Goal: Information Seeking & Learning: Learn about a topic

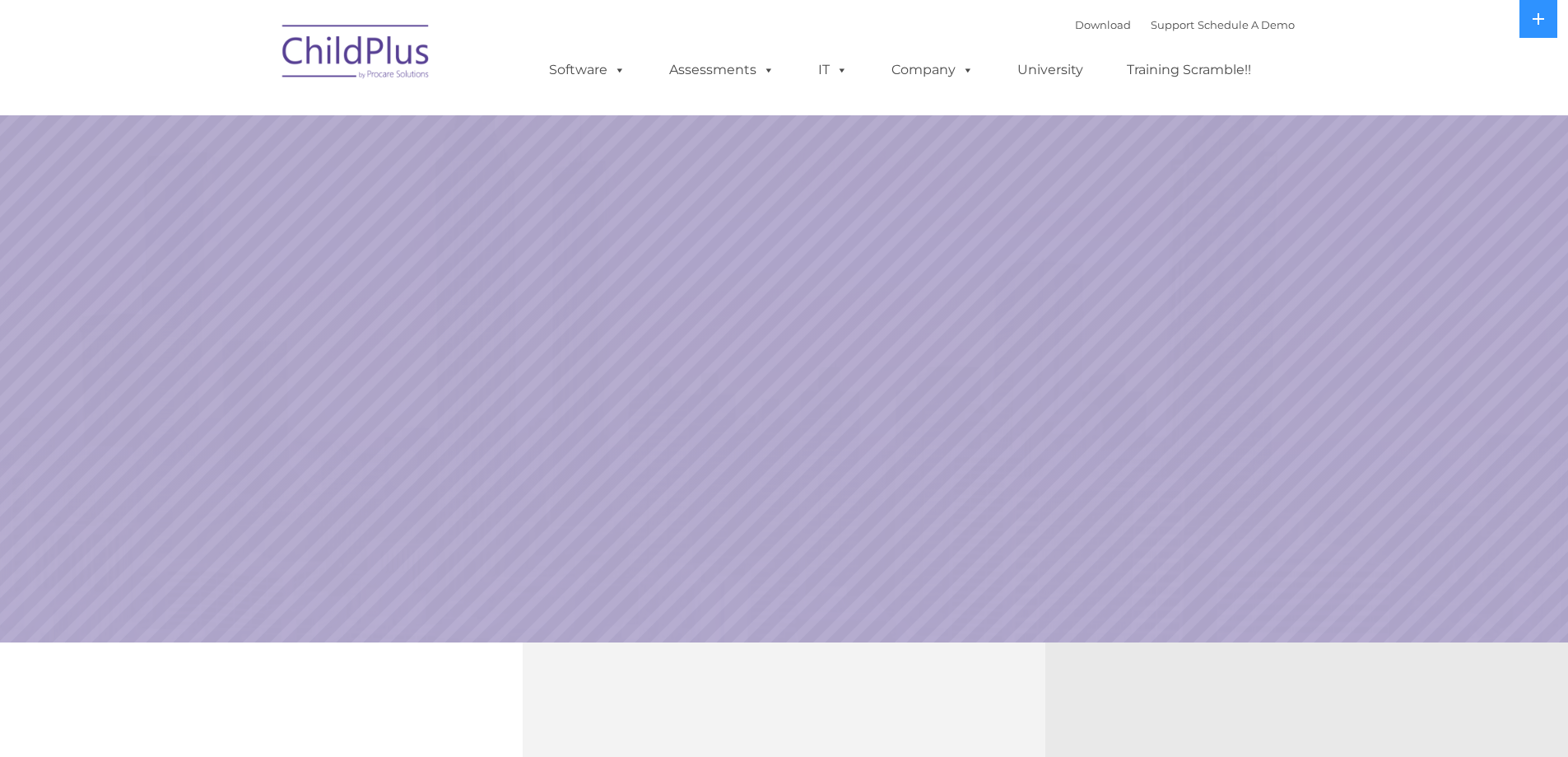
select select "MEDIUM"
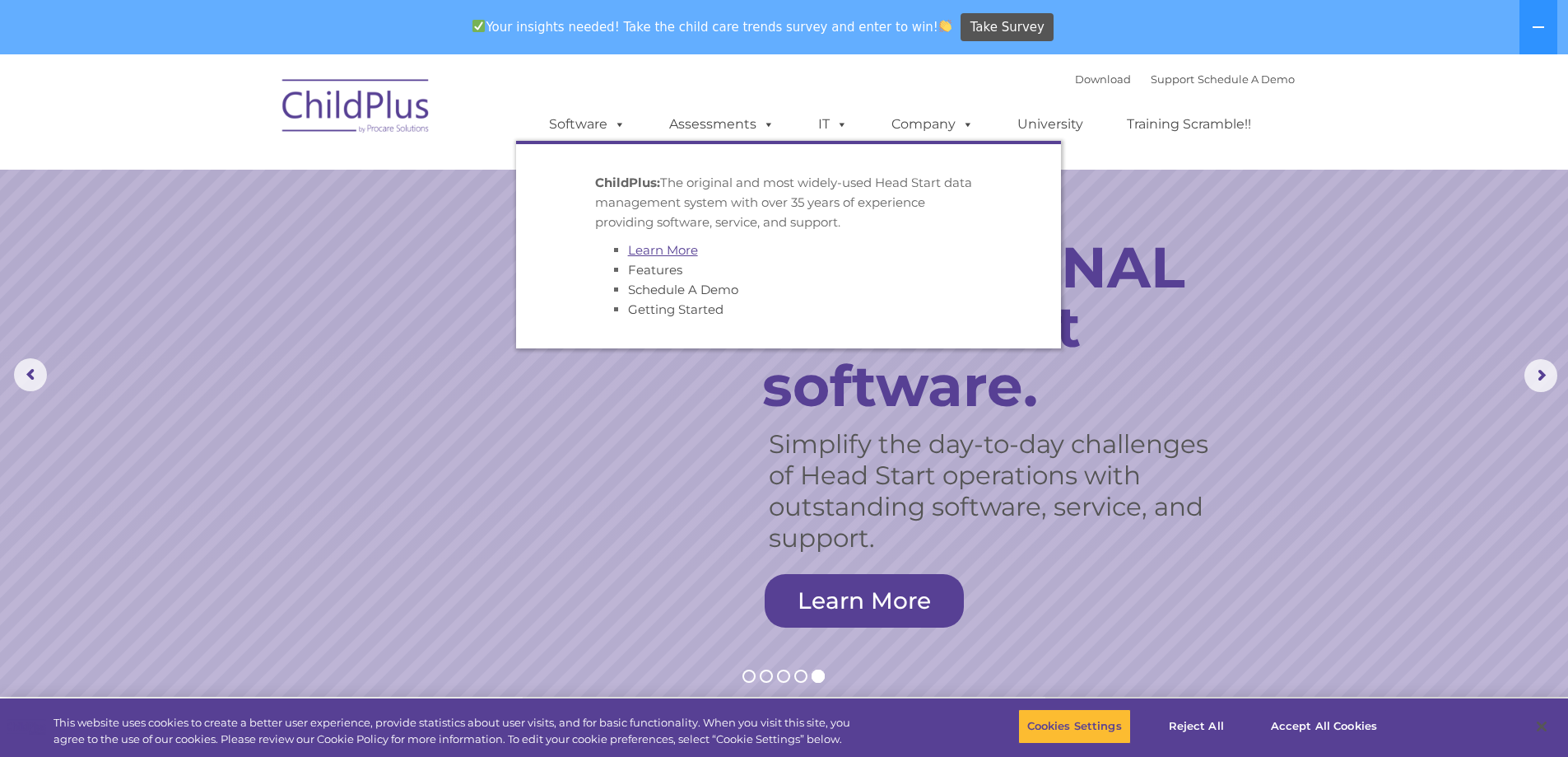
click at [655, 249] on link "Learn More" at bounding box center [663, 249] width 70 height 16
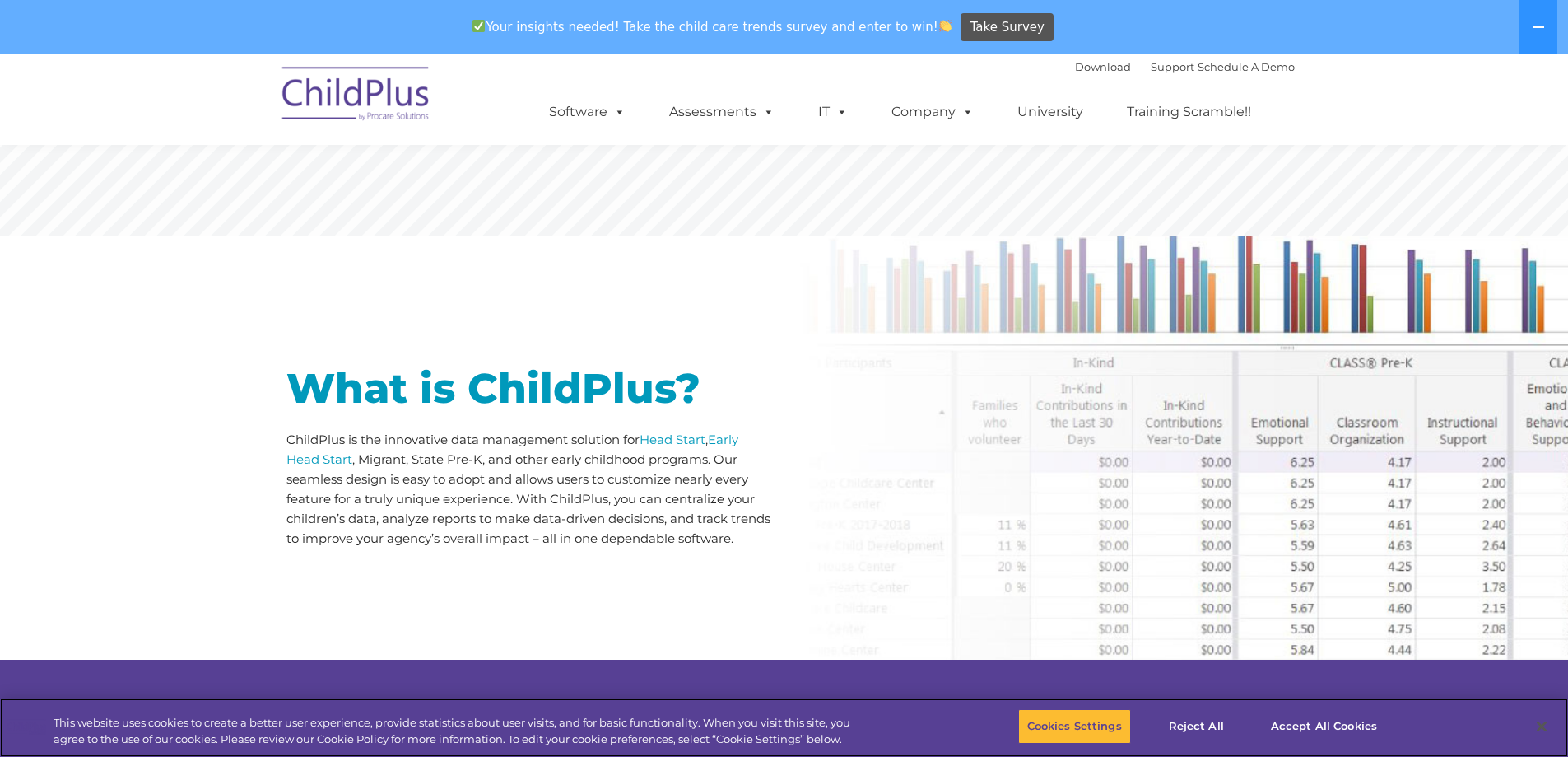
scroll to position [618, 0]
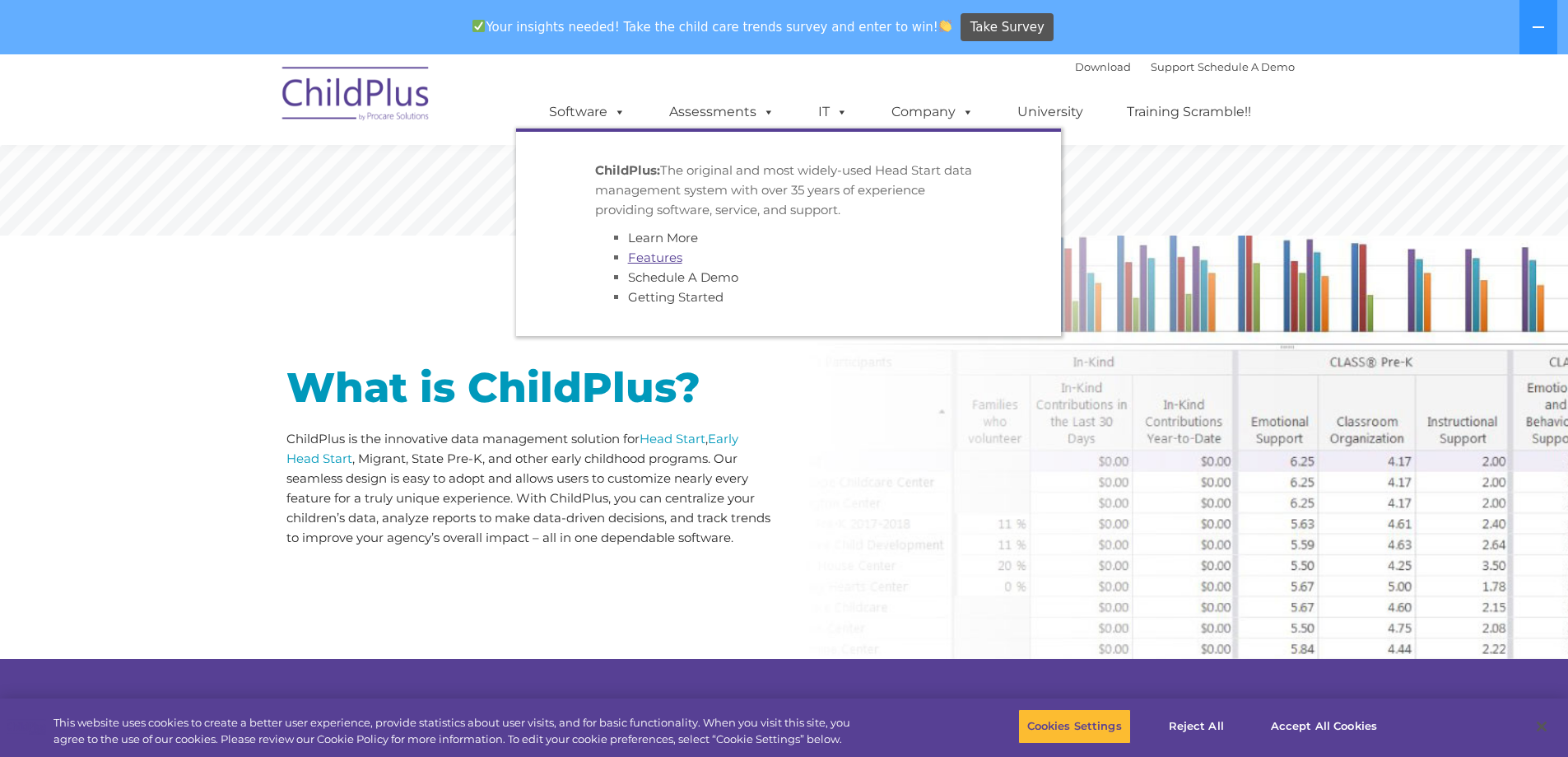
click at [663, 252] on link "Features" at bounding box center [655, 257] width 54 height 16
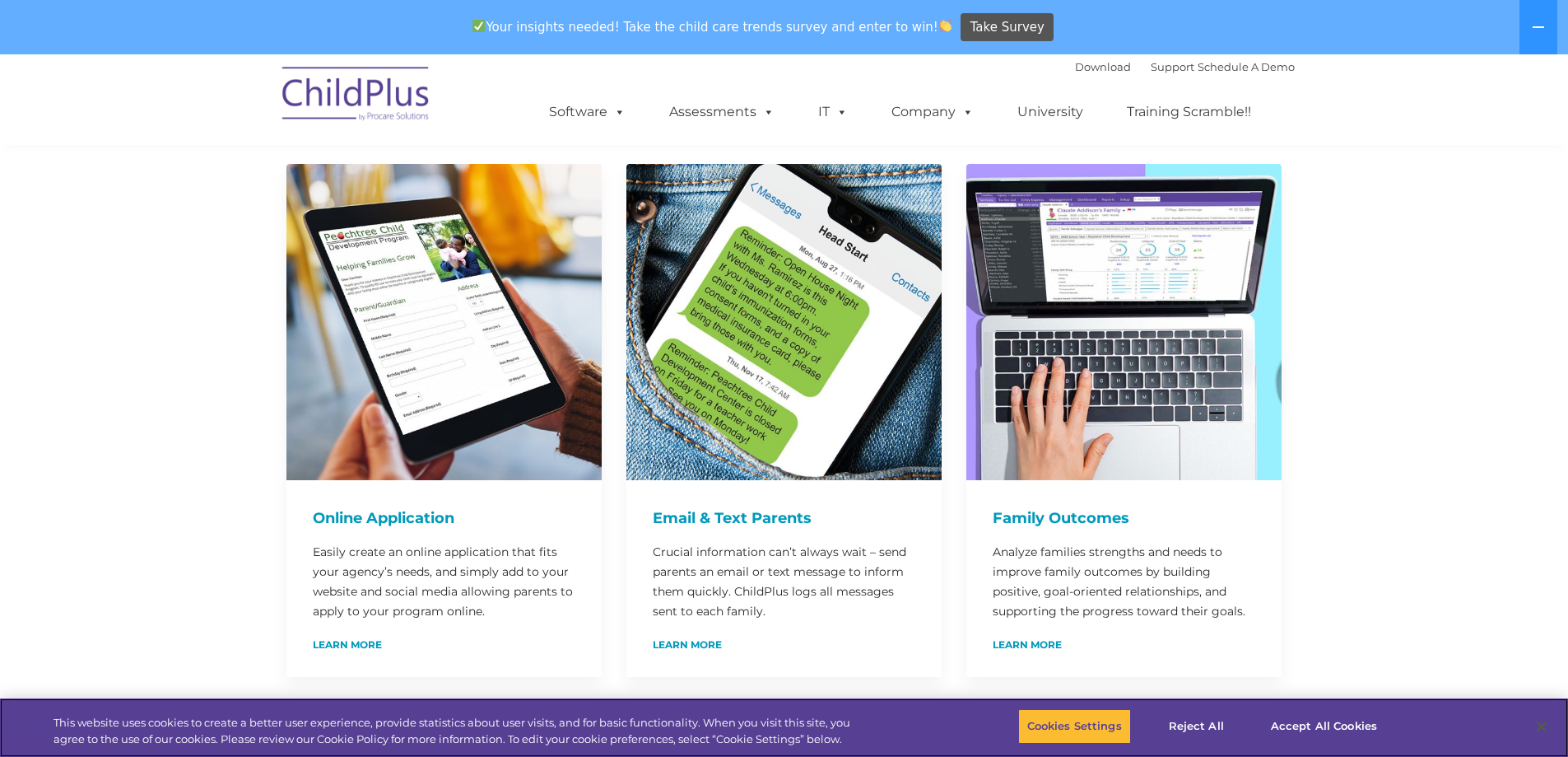
scroll to position [824, 0]
